Goal: Navigation & Orientation: Go to known website

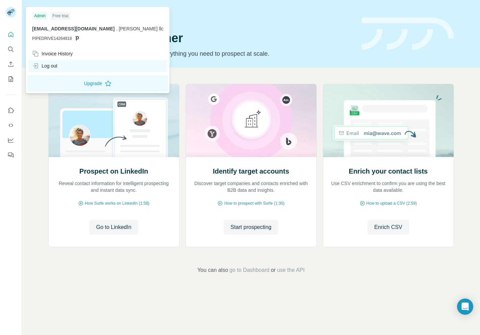
click at [49, 66] on div "Log out" at bounding box center [44, 65] width 25 height 7
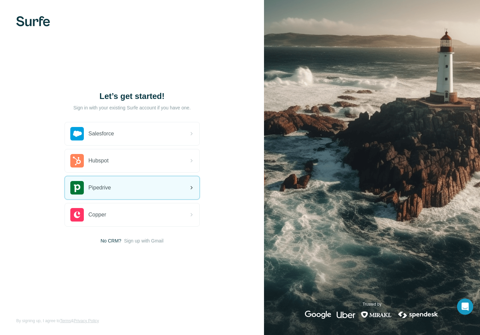
click at [105, 184] on span "Pipedrive" at bounding box center [99, 188] width 23 height 8
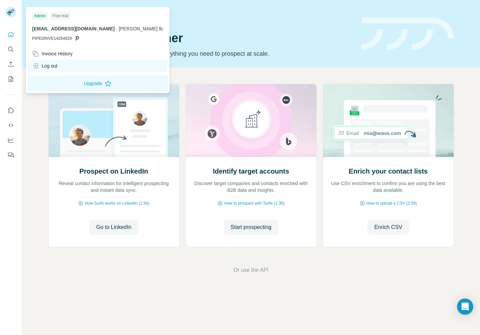
click at [57, 63] on div "Log out" at bounding box center [44, 65] width 25 height 7
click at [57, 64] on div "Log out" at bounding box center [44, 65] width 25 height 7
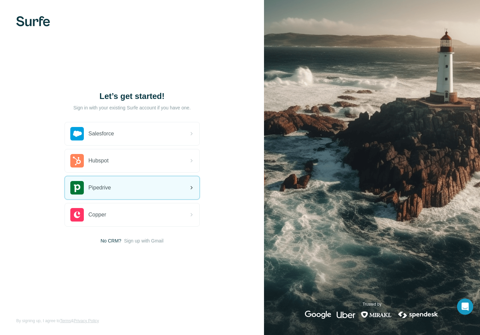
click at [132, 182] on div "Pipedrive" at bounding box center [132, 187] width 134 height 23
